Goal: Information Seeking & Learning: Compare options

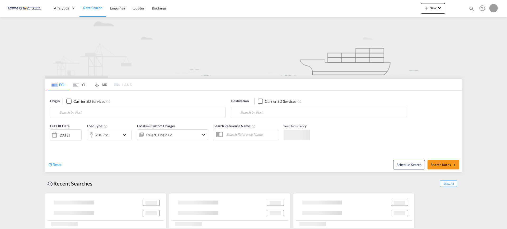
type input "[GEOGRAPHIC_DATA], [GEOGRAPHIC_DATA]"
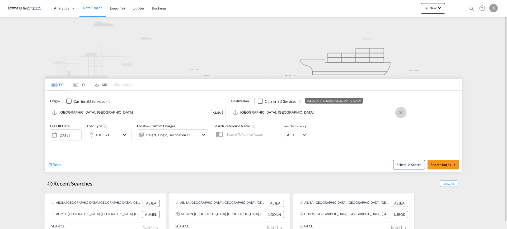
click at [401, 113] on button "Clear Input" at bounding box center [401, 113] width 8 height 8
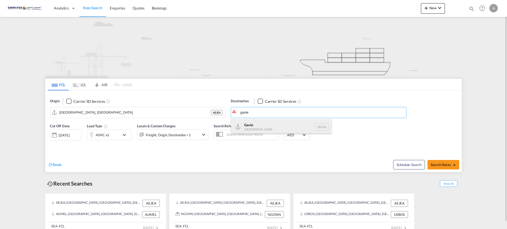
click at [251, 127] on div "Gavle [GEOGRAPHIC_DATA] SEGVX" at bounding box center [281, 127] width 100 height 16
type input "[PERSON_NAME], SEGVX"
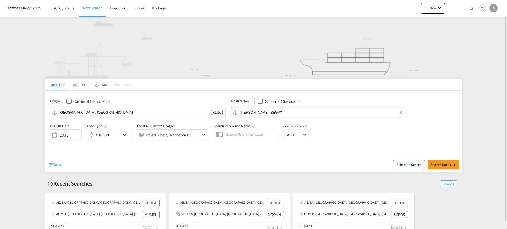
click at [112, 135] on div "40HC x1" at bounding box center [103, 135] width 33 height 11
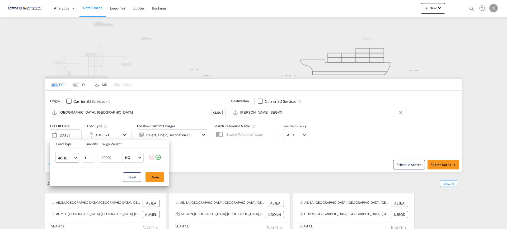
click at [69, 158] on span "40HC" at bounding box center [65, 158] width 15 height 5
click at [61, 130] on div "20GP" at bounding box center [62, 132] width 9 height 5
click at [152, 176] on button "Done" at bounding box center [154, 178] width 18 height 10
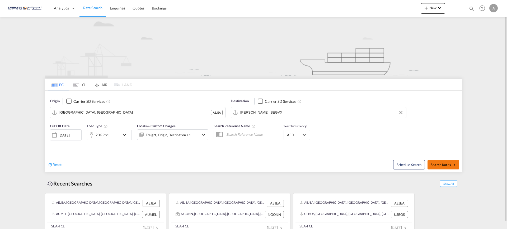
click at [440, 165] on span "Search Rates" at bounding box center [443, 165] width 25 height 4
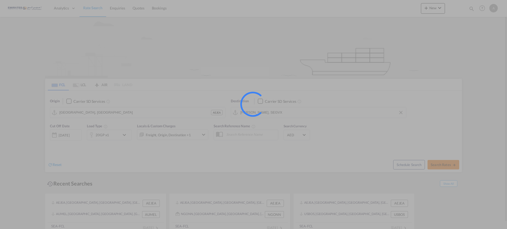
type input "AEJEA to SEGVX / [DATE]"
